Goal: Task Accomplishment & Management: Use online tool/utility

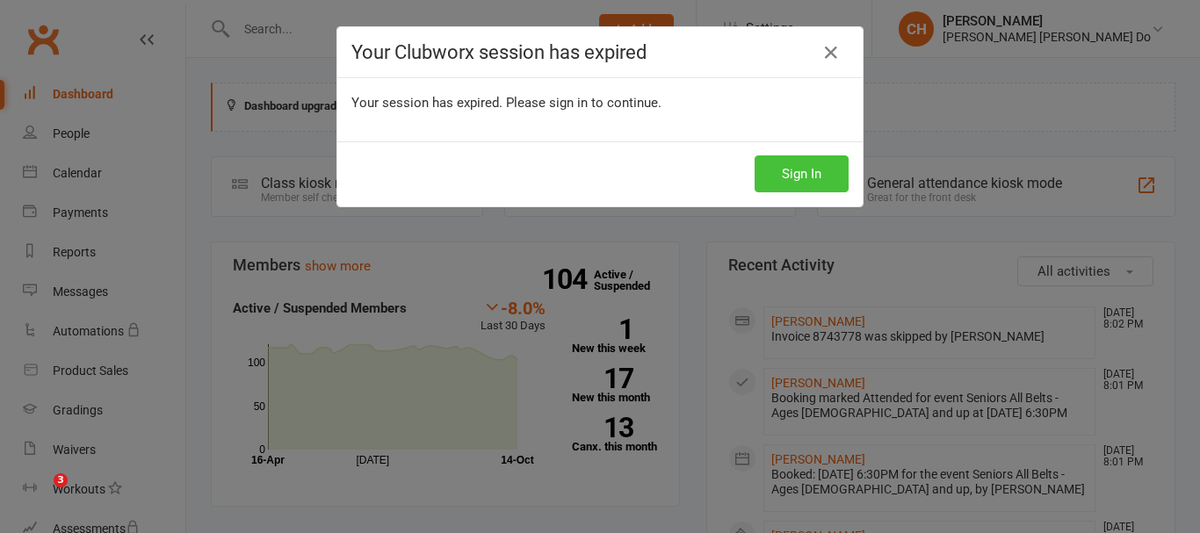
click at [783, 177] on button "Sign In" at bounding box center [801, 173] width 94 height 37
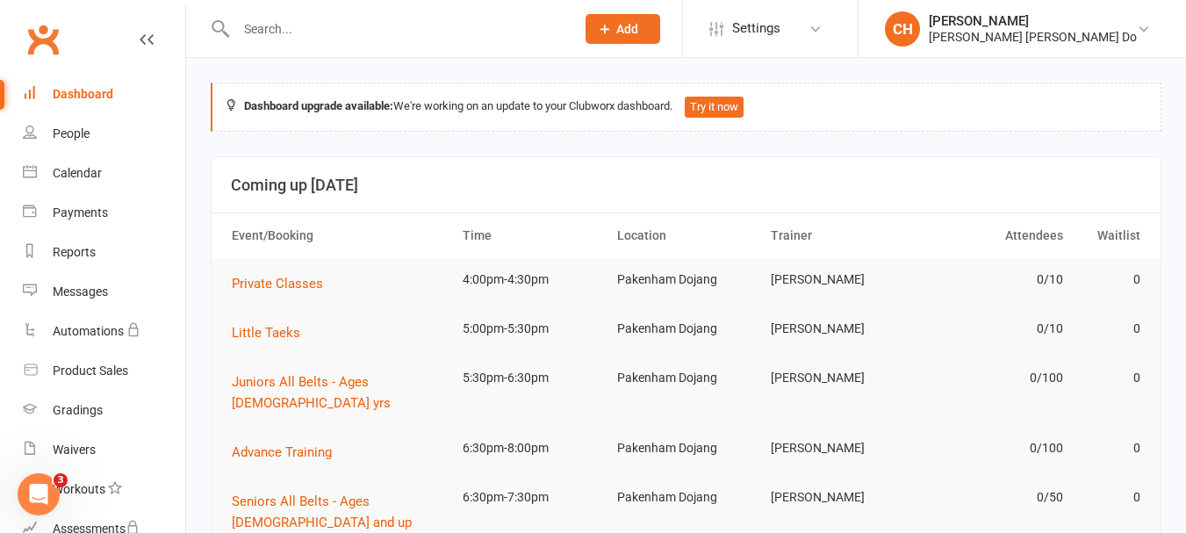
click at [95, 93] on div "Dashboard" at bounding box center [83, 94] width 61 height 14
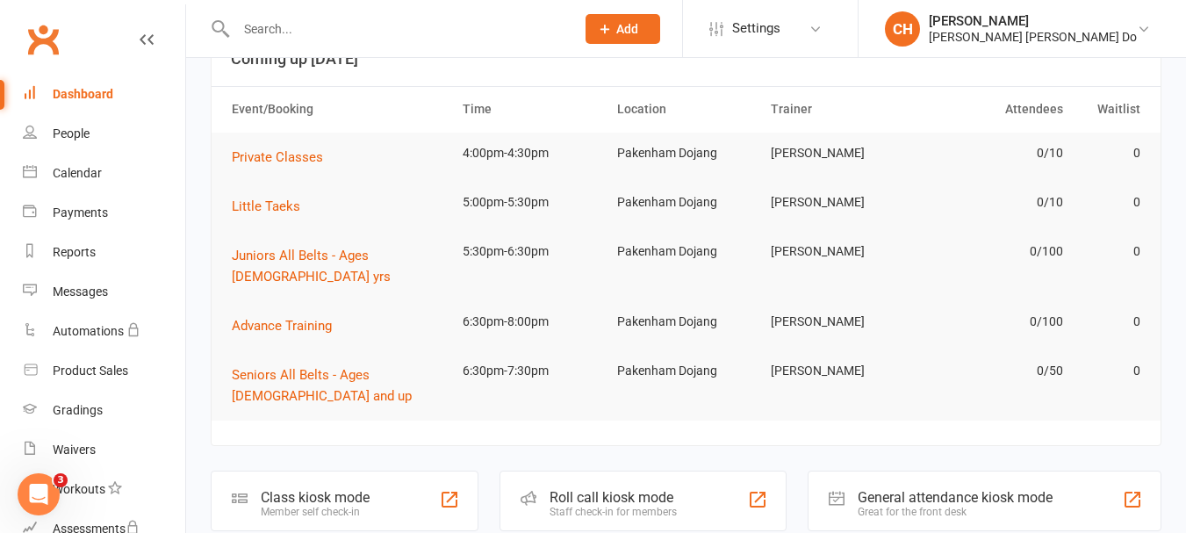
scroll to position [263, 0]
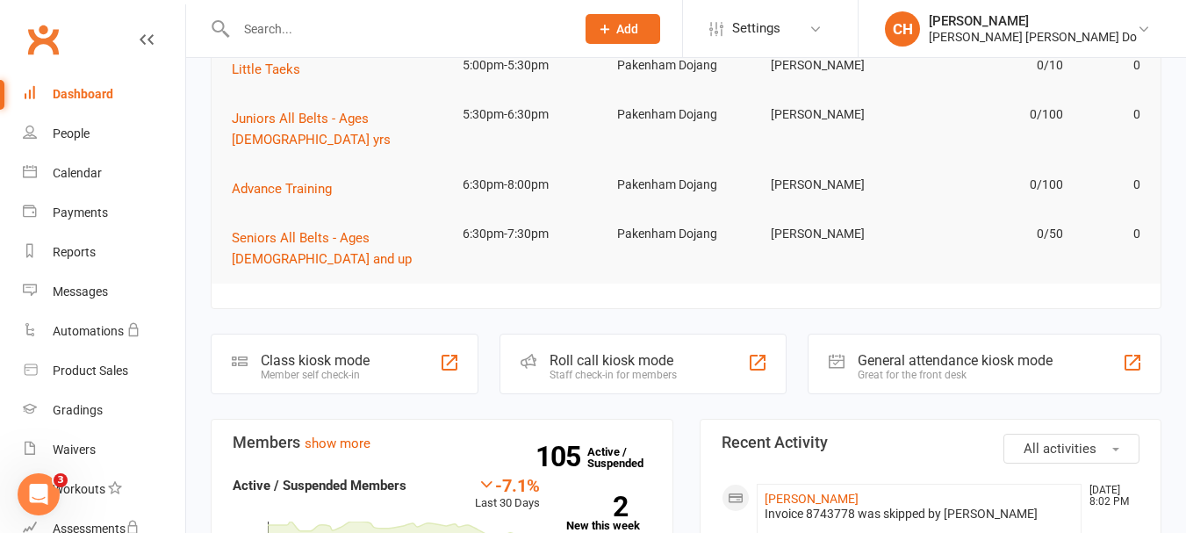
click at [607, 352] on div "Roll call kiosk mode" at bounding box center [613, 360] width 127 height 17
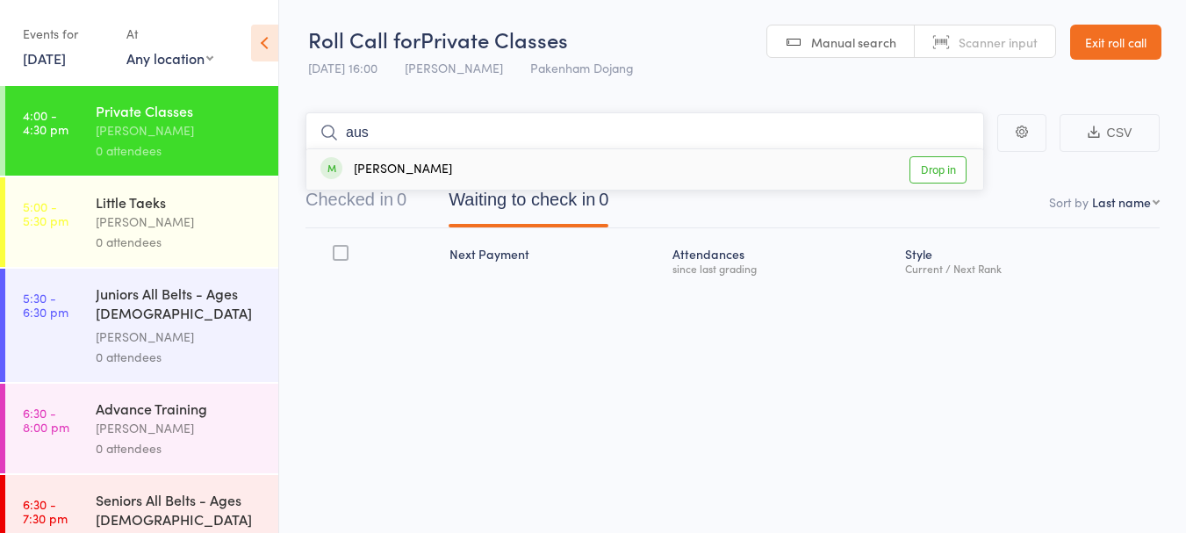
type input "aus"
click at [935, 166] on link "Drop in" at bounding box center [938, 169] width 57 height 27
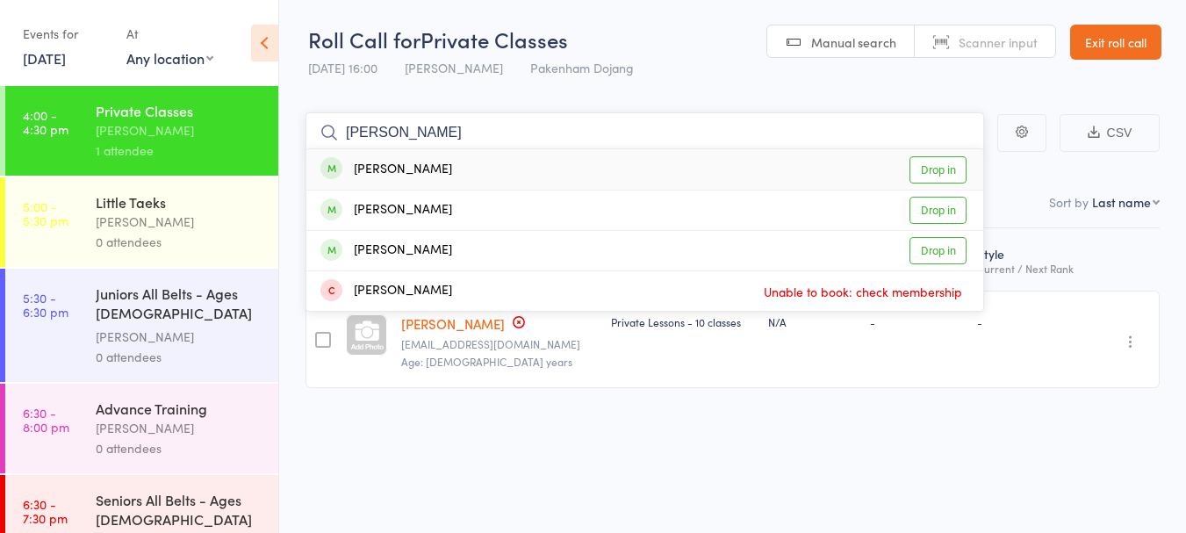
type input "lee"
click at [944, 164] on link "Drop in" at bounding box center [938, 169] width 57 height 27
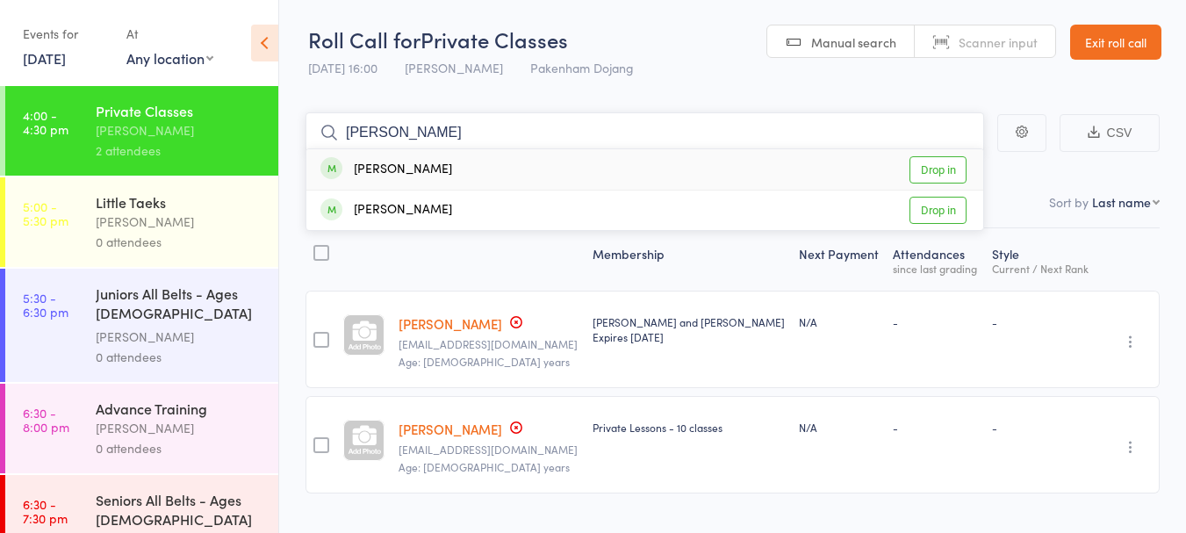
type input "brandon"
click at [953, 167] on link "Drop in" at bounding box center [938, 169] width 57 height 27
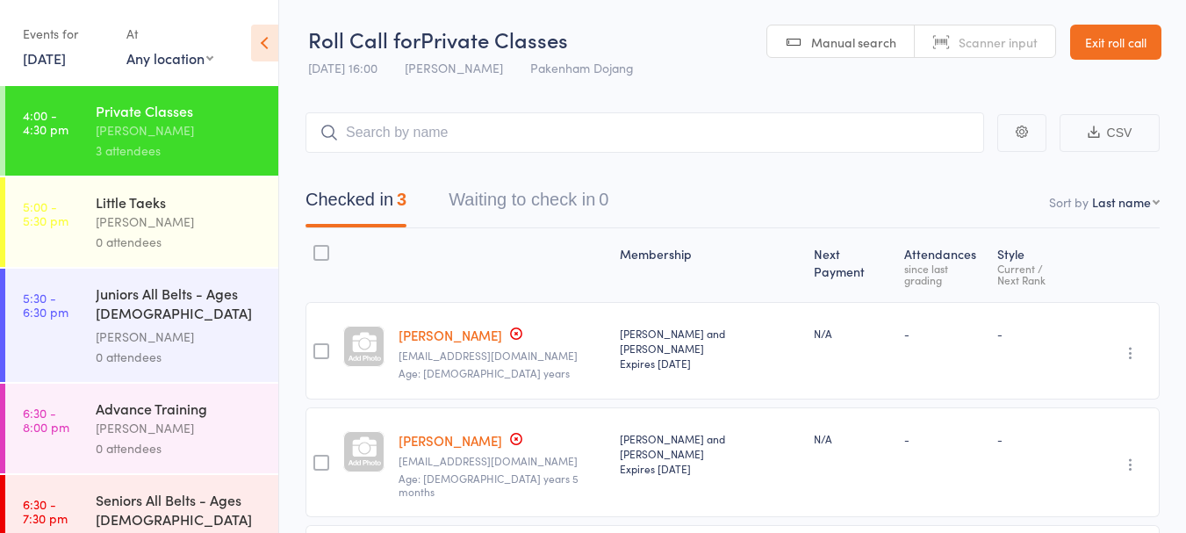
click at [1113, 44] on link "Exit roll call" at bounding box center [1115, 42] width 91 height 35
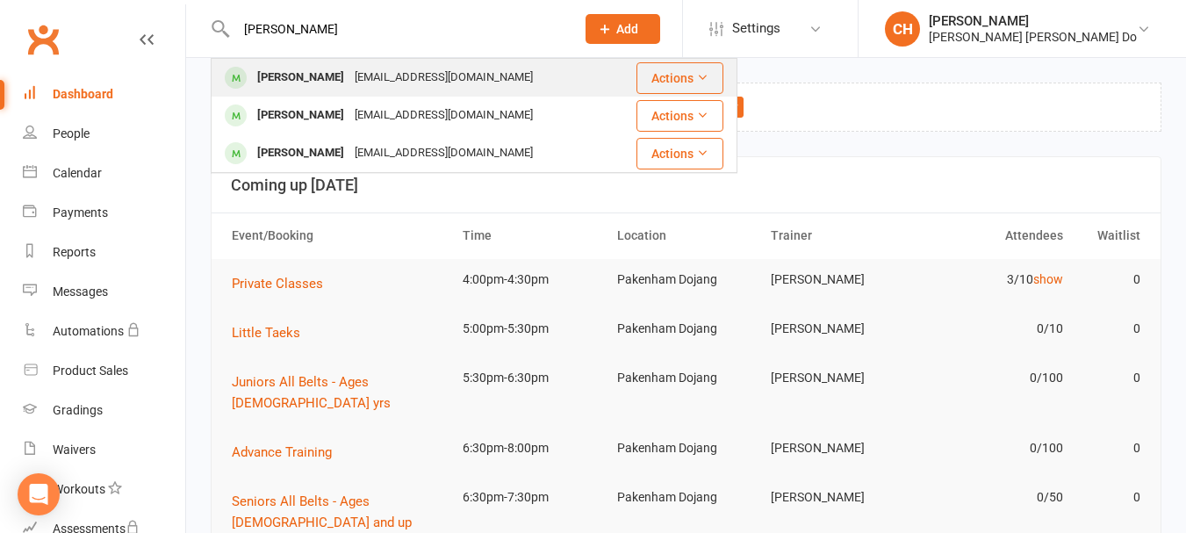
type input "lee"
click at [280, 76] on div "Lee Murphy" at bounding box center [300, 77] width 97 height 25
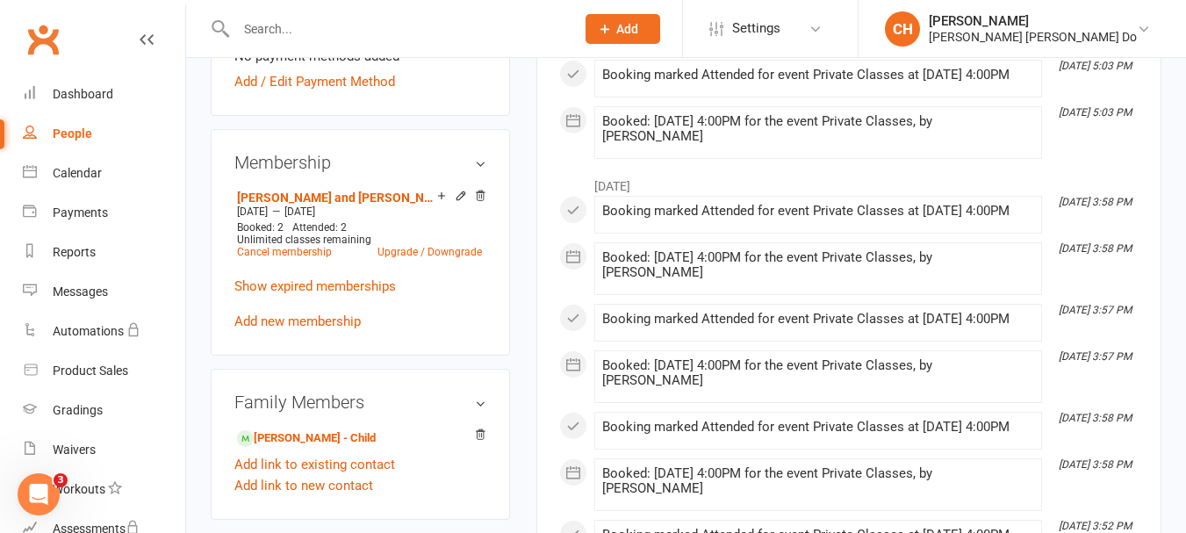
scroll to position [702, 0]
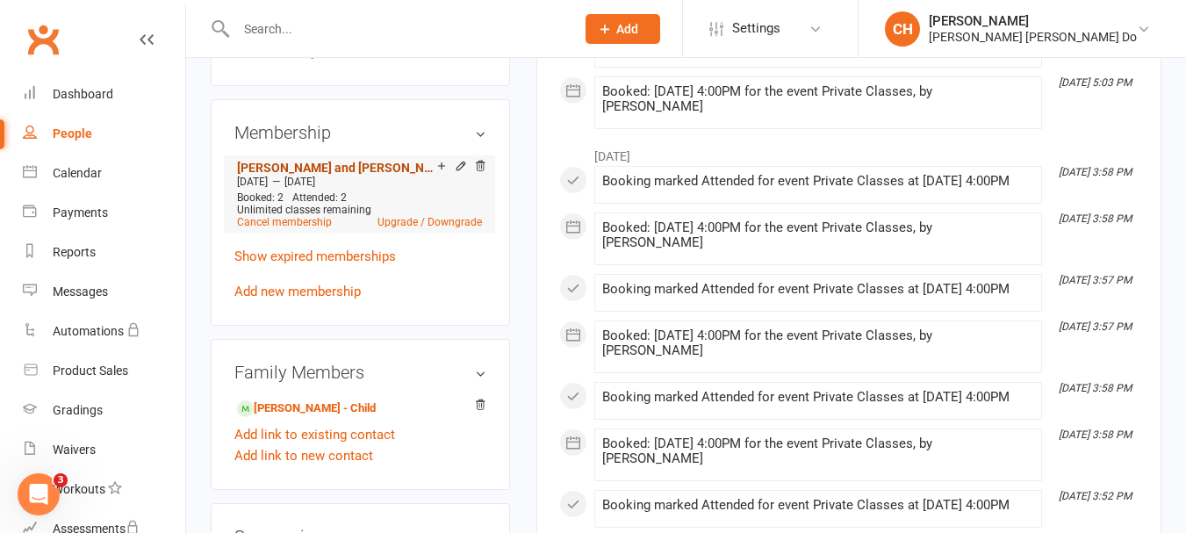
click at [318, 162] on link "Lee and Brandon Term Fees" at bounding box center [337, 168] width 200 height 14
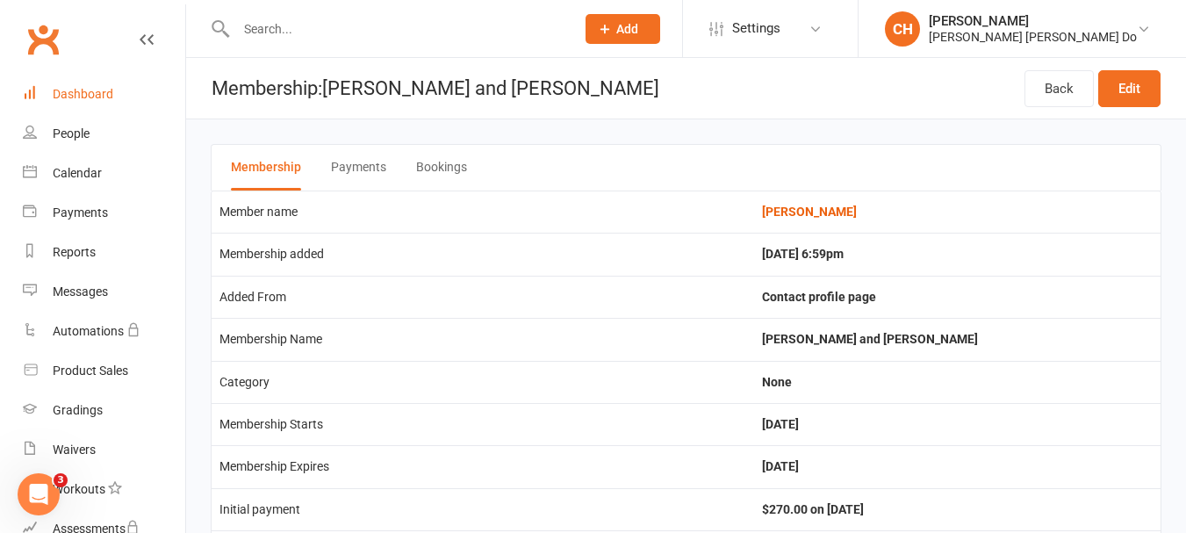
click at [90, 85] on link "Dashboard" at bounding box center [104, 95] width 162 height 40
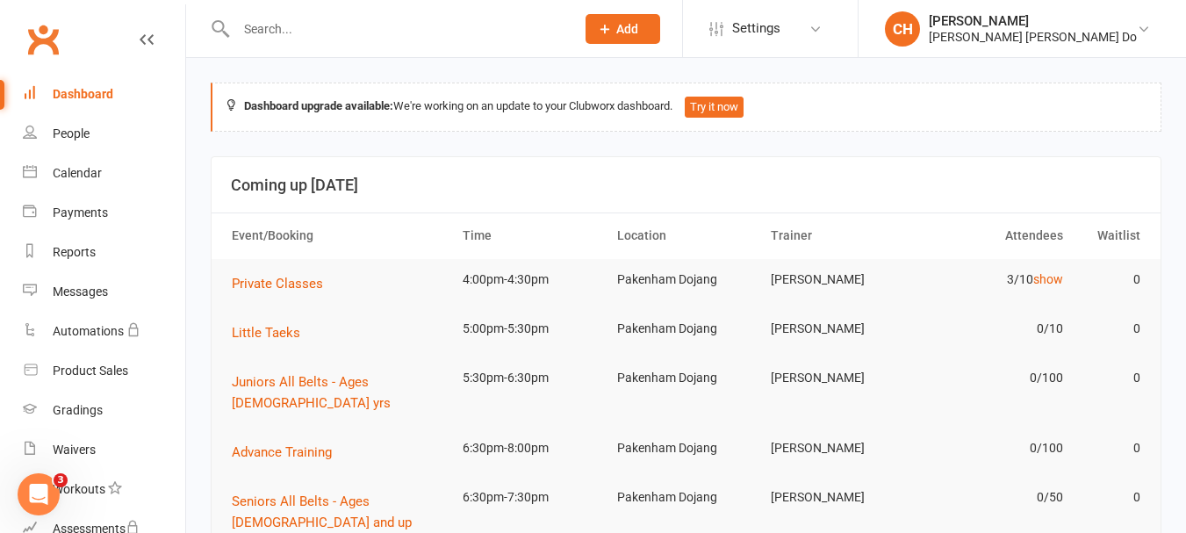
click at [243, 29] on input "text" at bounding box center [397, 29] width 332 height 25
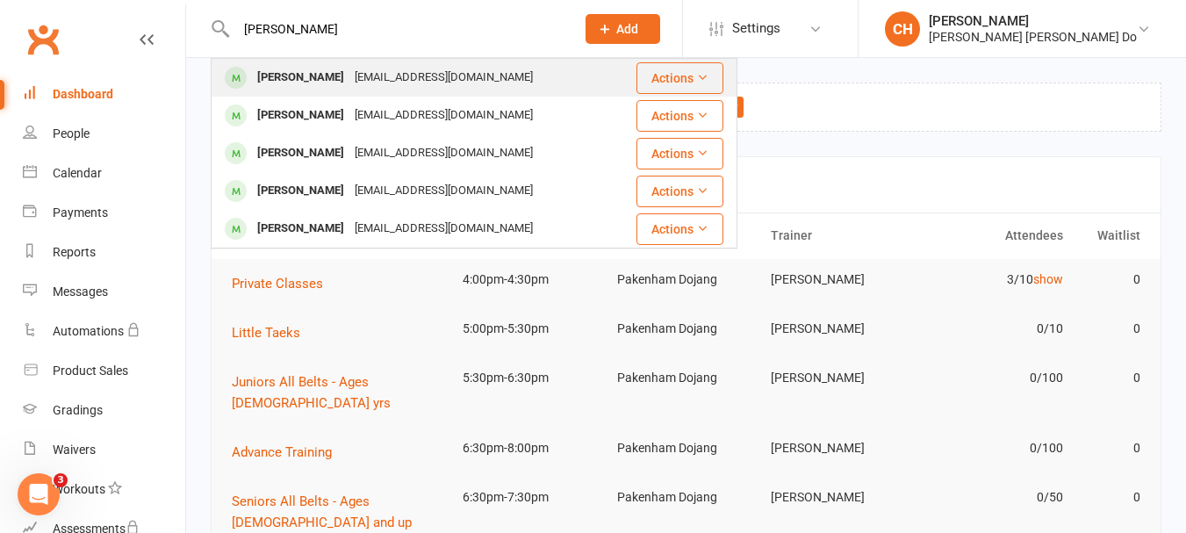
type input "lee murphy"
click at [291, 68] on div "Lee Murphy" at bounding box center [300, 77] width 97 height 25
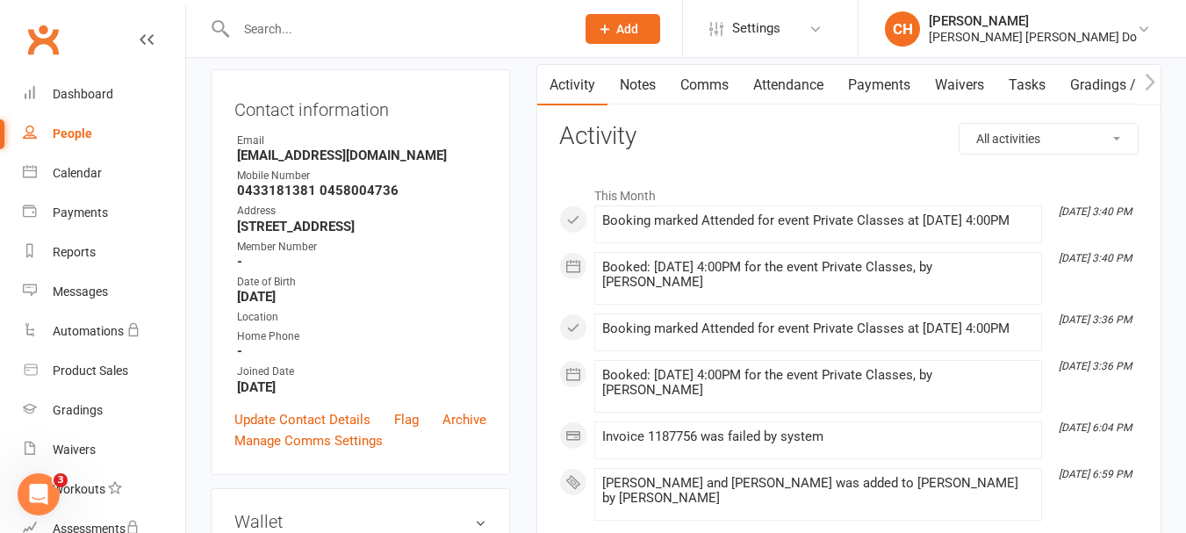
scroll to position [176, 0]
click at [82, 90] on div "Dashboard" at bounding box center [83, 94] width 61 height 14
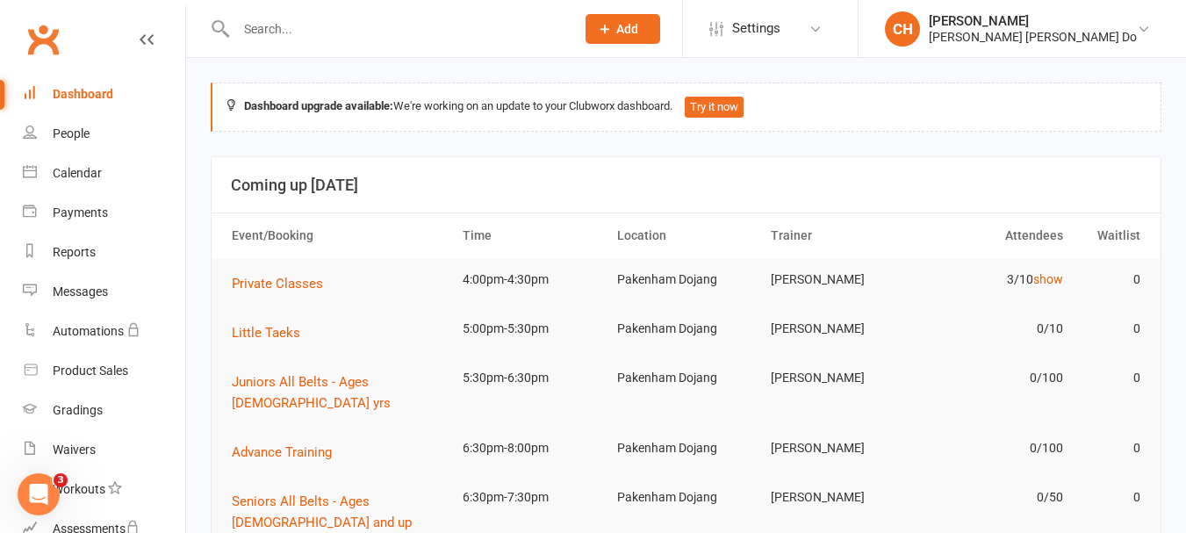
click at [247, 23] on input "text" at bounding box center [397, 29] width 332 height 25
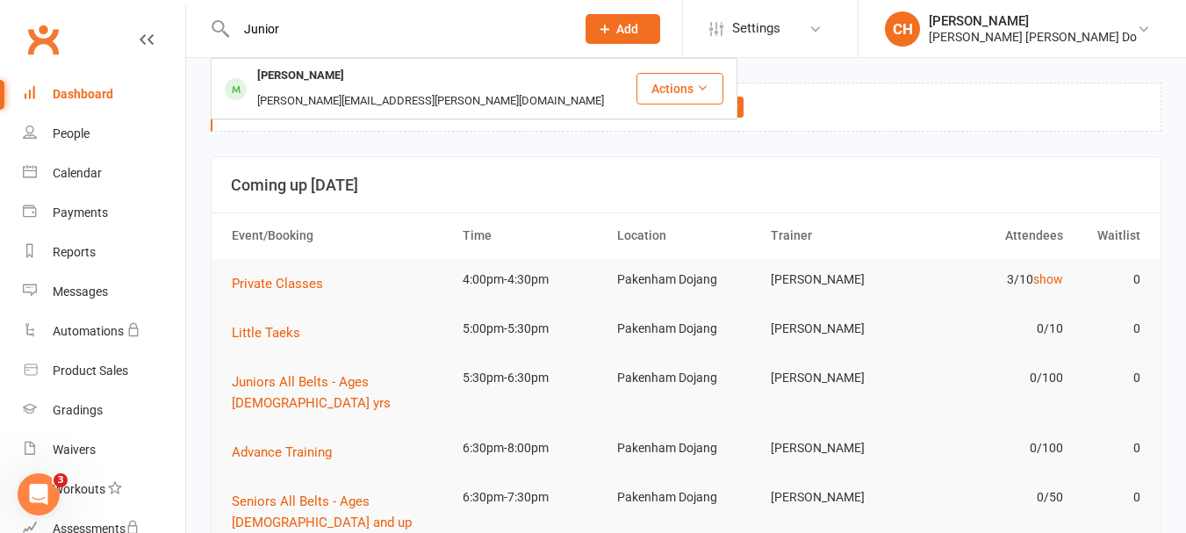
type input "Junior"
click at [90, 89] on div "Dashboard" at bounding box center [83, 94] width 61 height 14
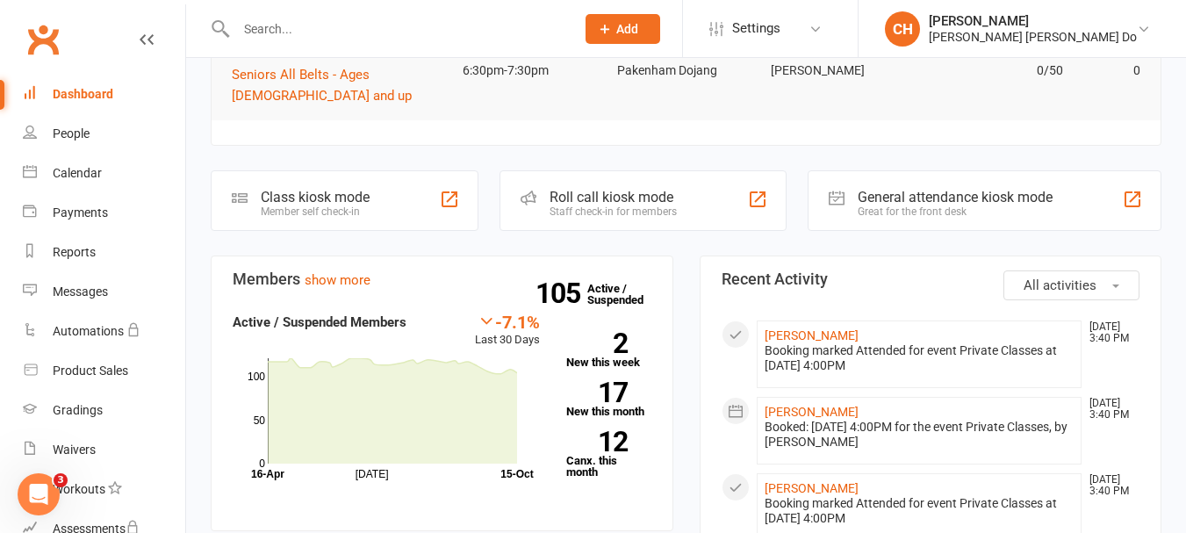
scroll to position [439, 0]
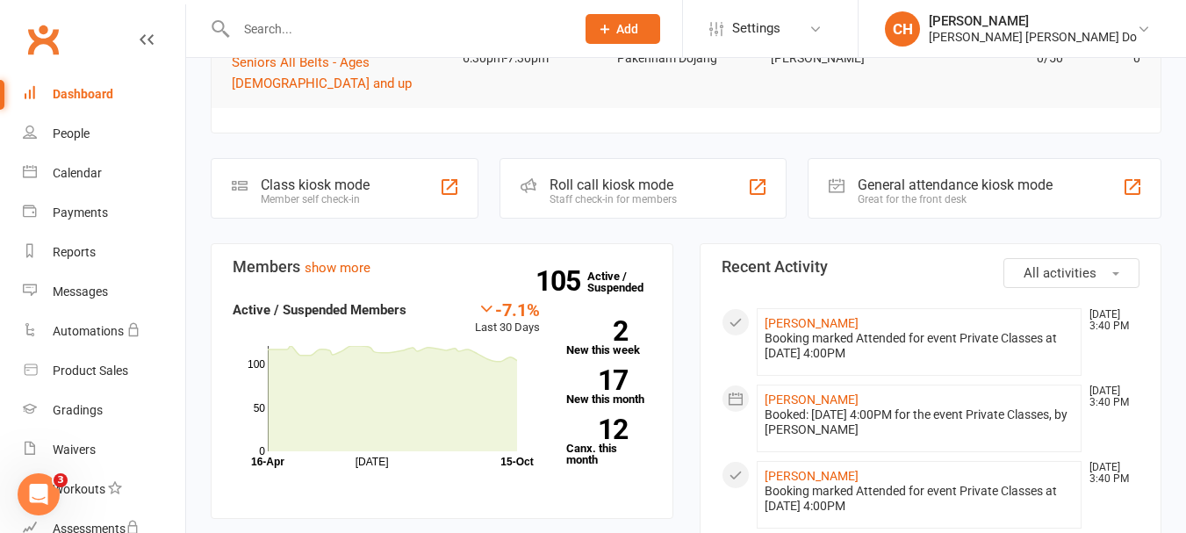
click at [564, 177] on div "Roll call kiosk mode" at bounding box center [613, 185] width 127 height 17
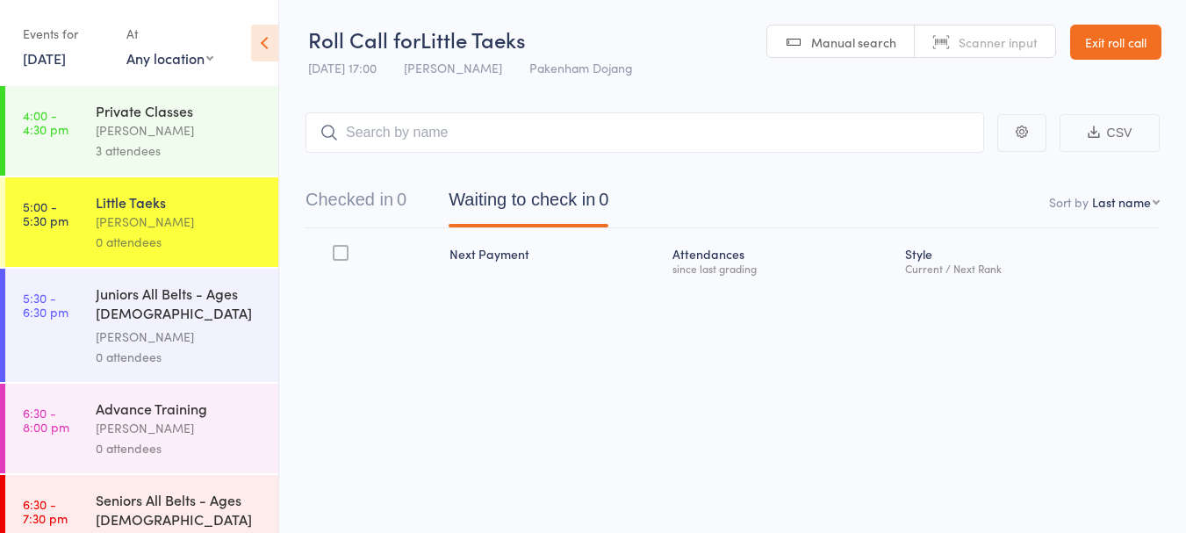
click at [157, 126] on div "[PERSON_NAME]" at bounding box center [180, 130] width 168 height 20
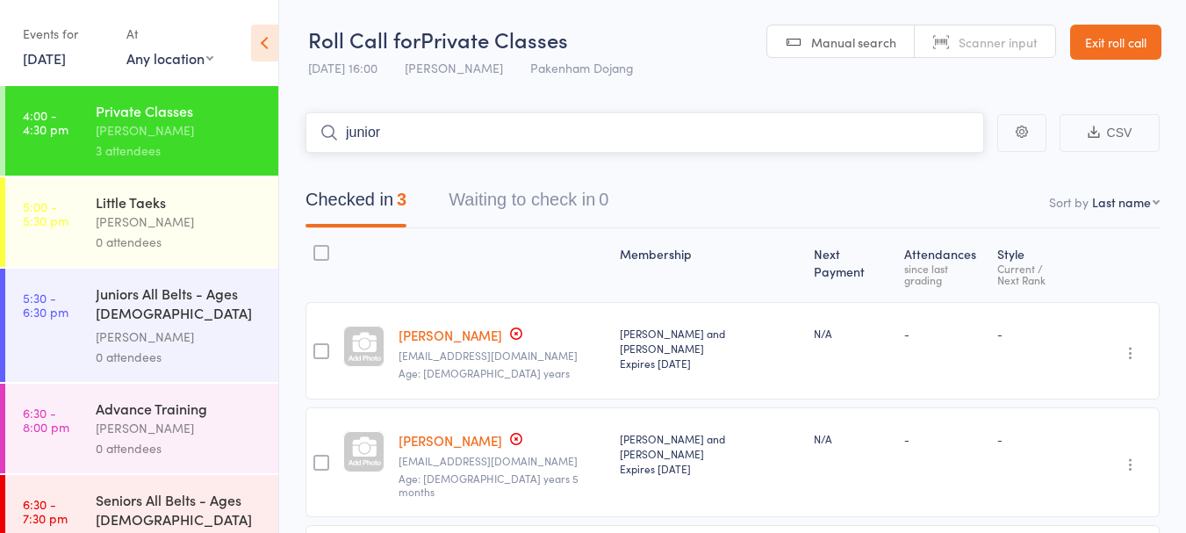
click at [396, 128] on input "junior" at bounding box center [645, 132] width 679 height 40
type input "j"
type input "junior"
click at [940, 174] on link "Drop in" at bounding box center [938, 169] width 57 height 27
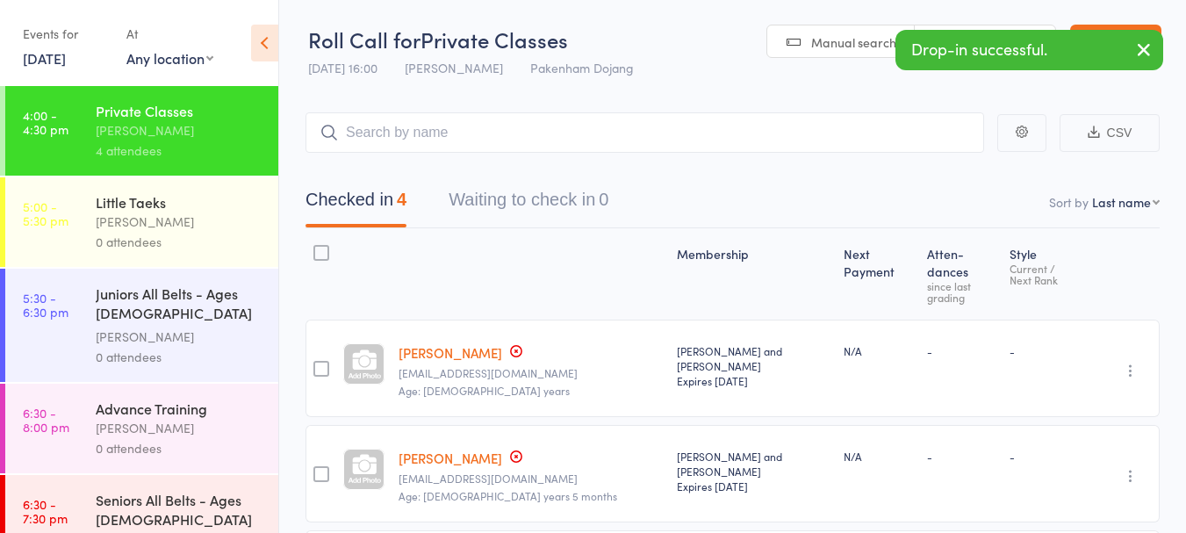
click at [177, 213] on div "[PERSON_NAME]" at bounding box center [180, 222] width 168 height 20
